Goal: Task Accomplishment & Management: Manage account settings

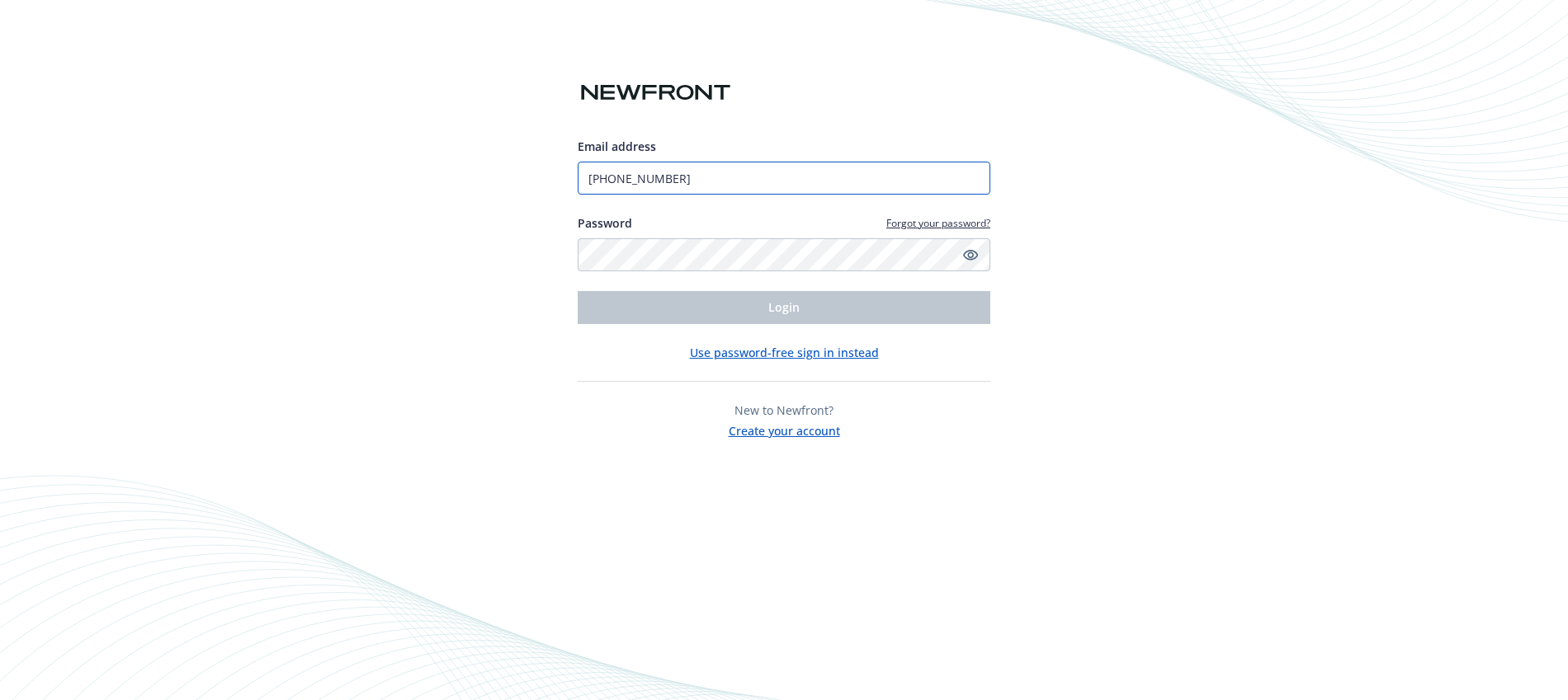
click at [827, 179] on input "[PHONE_NUMBER]" at bounding box center [784, 178] width 413 height 33
type input "[EMAIL_ADDRESS][DOMAIN_NAME]"
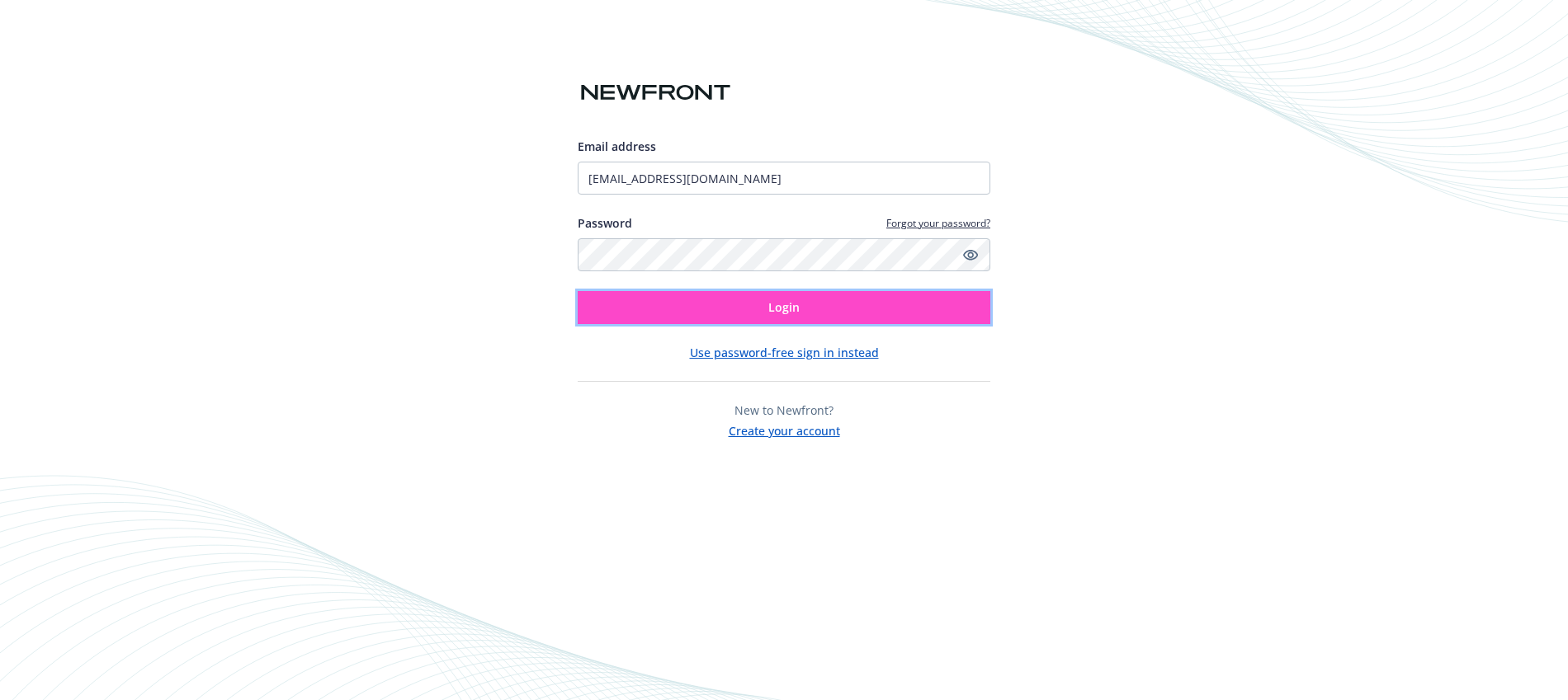
click at [760, 319] on button "Login" at bounding box center [784, 307] width 413 height 33
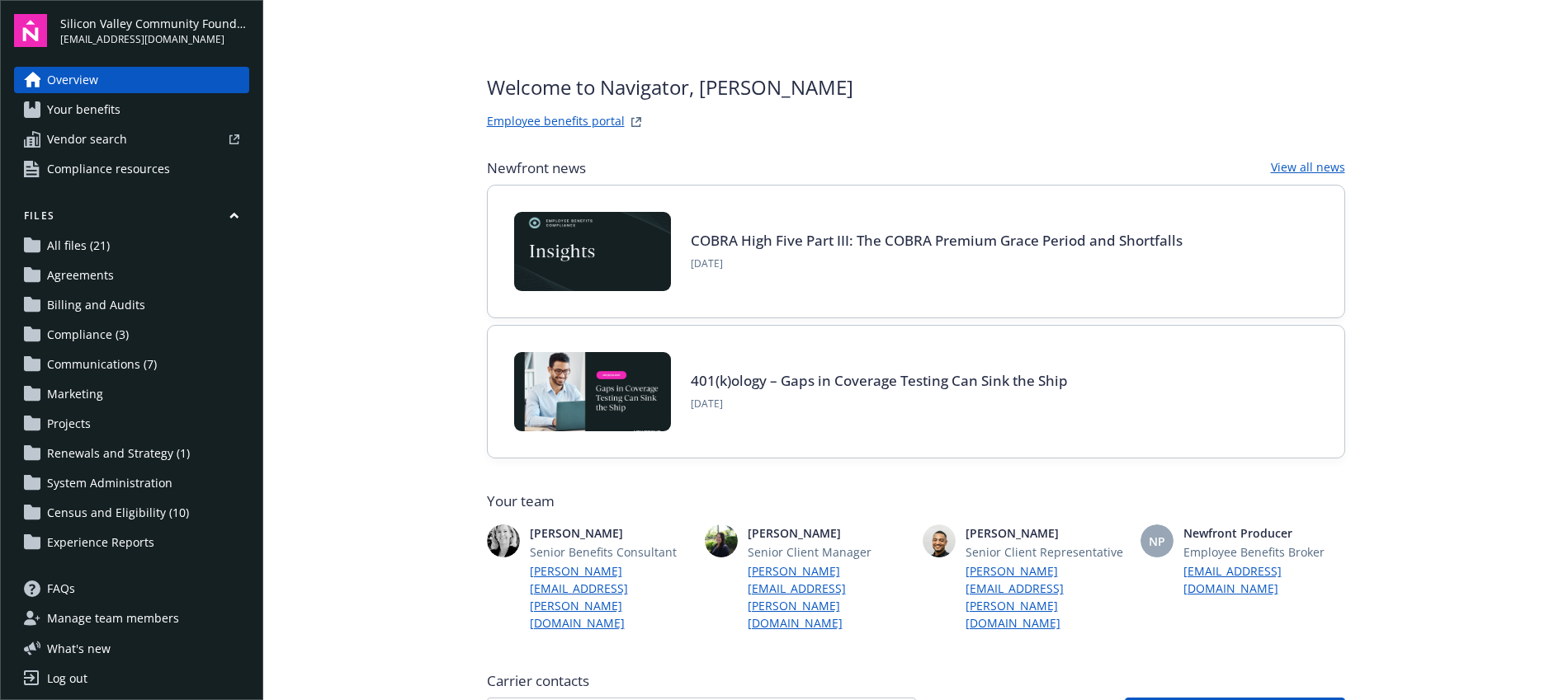
click at [102, 672] on link "Log out" at bounding box center [131, 679] width 235 height 27
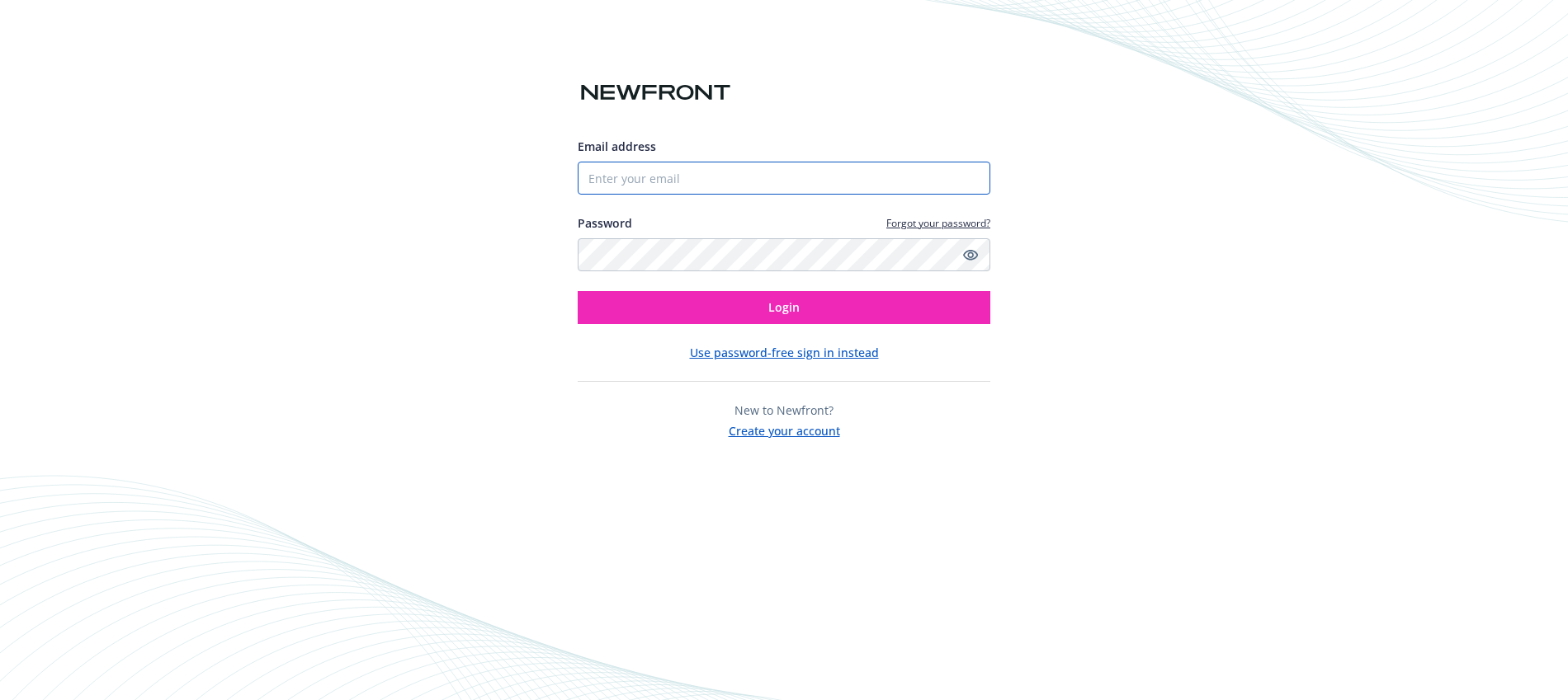
click at [729, 178] on input "Email address" at bounding box center [784, 178] width 413 height 33
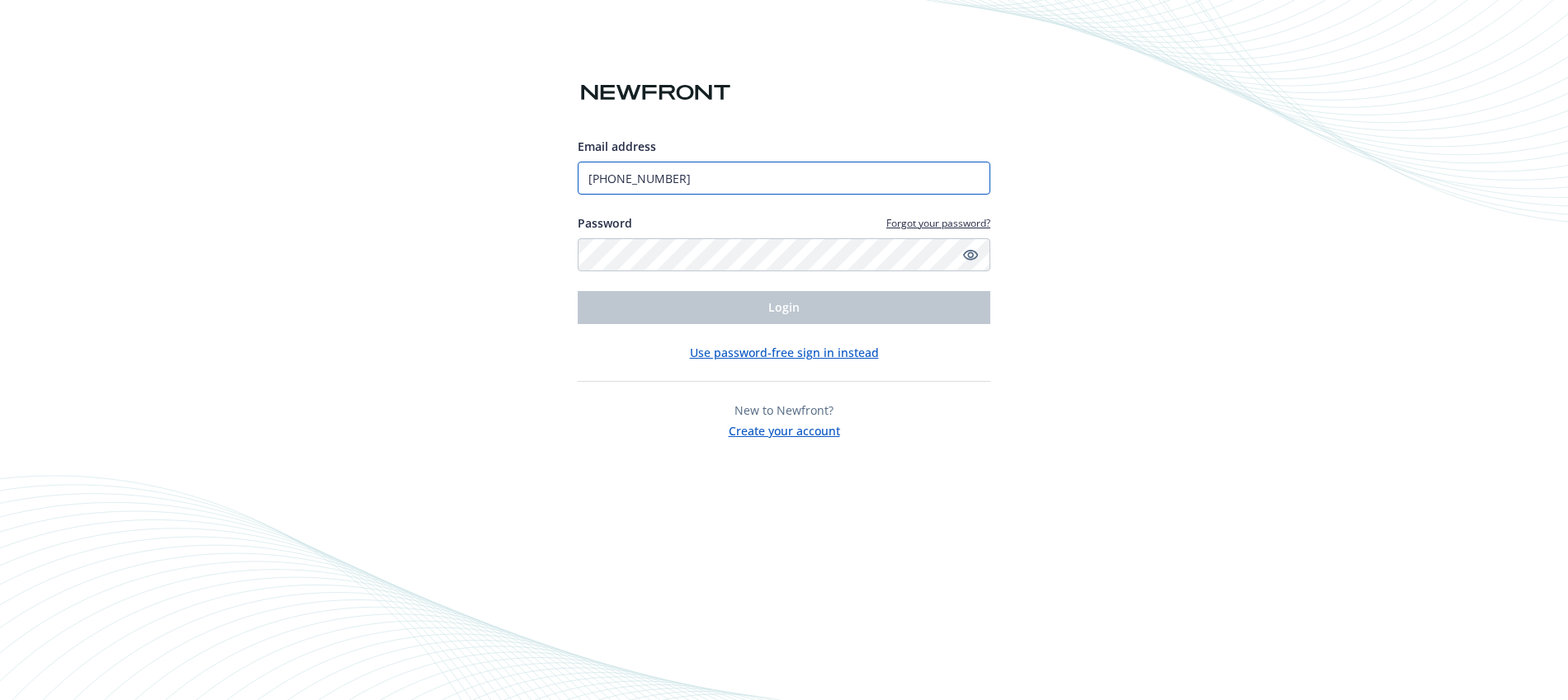
click at [730, 178] on input "[PHONE_NUMBER]" at bounding box center [784, 178] width 413 height 33
type input "dtorrellas@svcf.org"
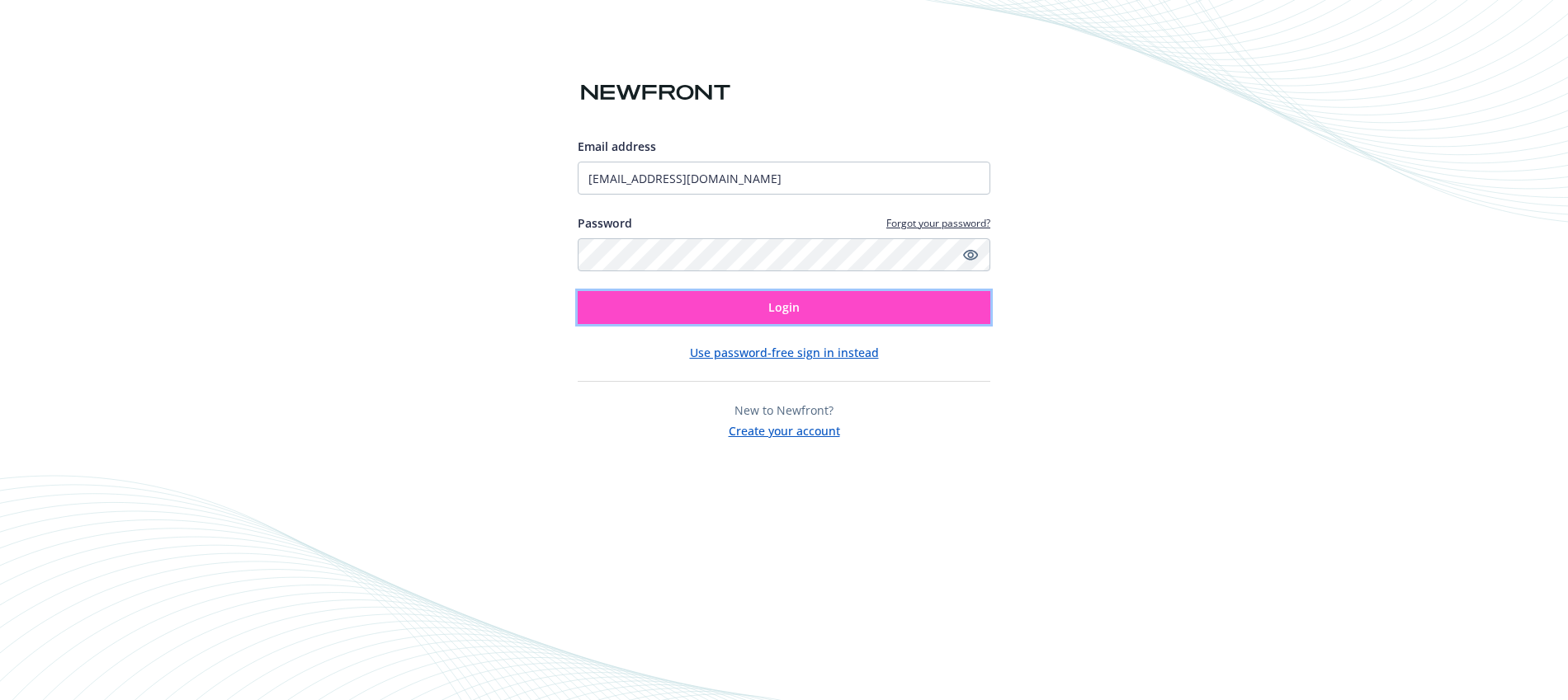
click at [724, 307] on button "Login" at bounding box center [784, 307] width 413 height 33
